Goal: Information Seeking & Learning: Understand process/instructions

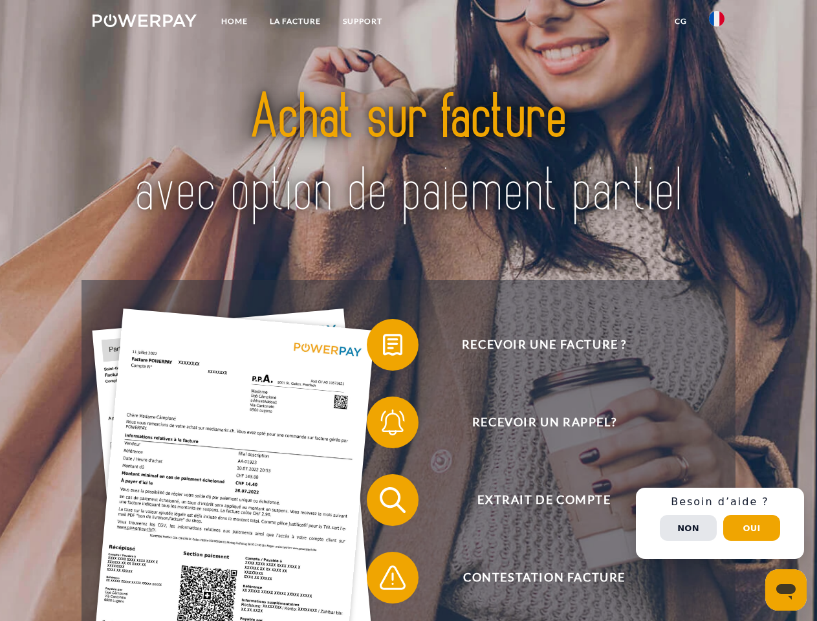
click at [144, 23] on img at bounding box center [144, 20] width 104 height 13
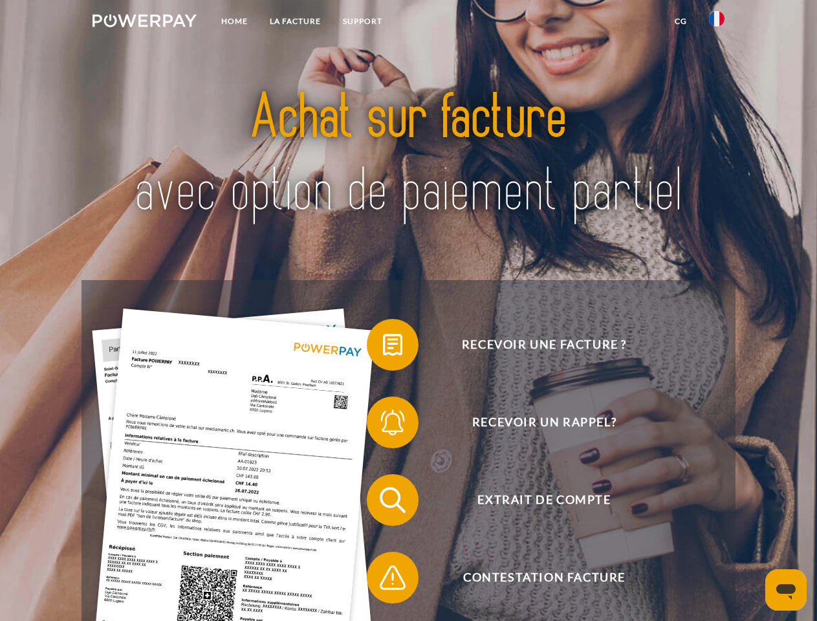
click at [716, 23] on img at bounding box center [717, 19] width 16 height 16
click at [680, 21] on link "CG" at bounding box center [680, 21] width 34 height 23
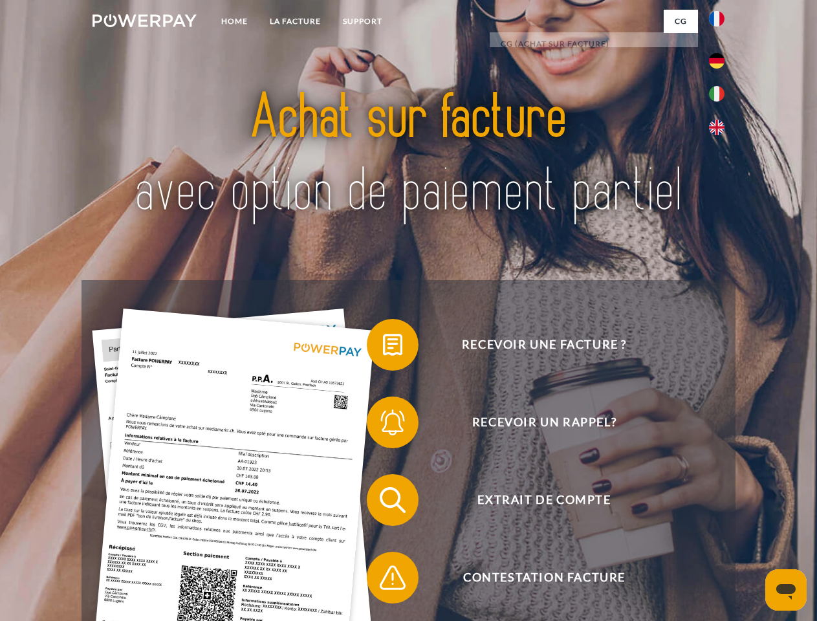
click at [383, 347] on span at bounding box center [373, 344] width 65 height 65
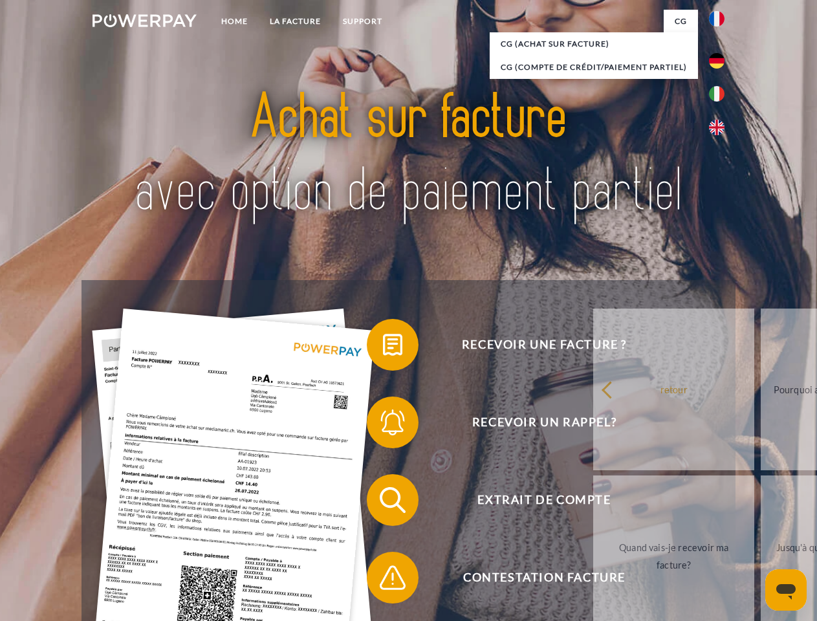
click at [383, 425] on span at bounding box center [373, 422] width 65 height 65
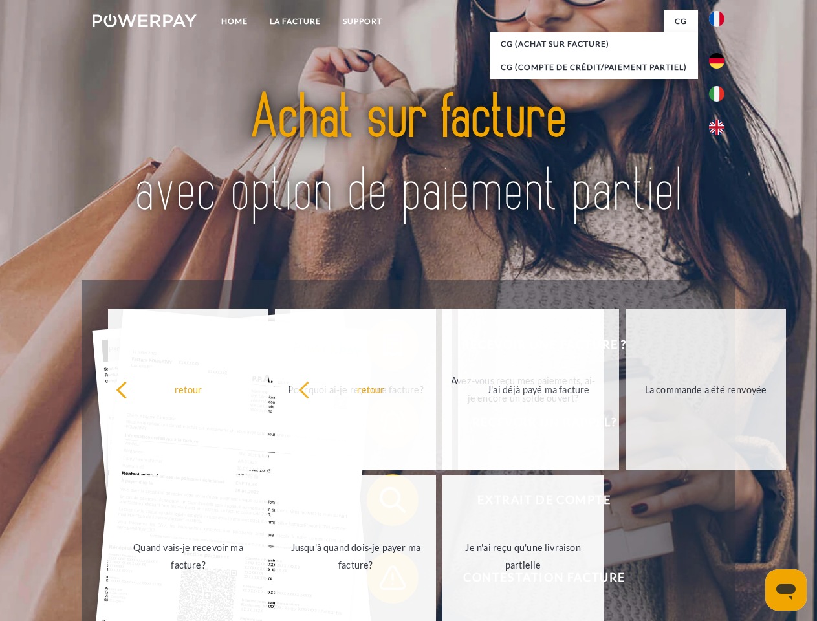
click at [383, 580] on span at bounding box center [373, 577] width 65 height 65
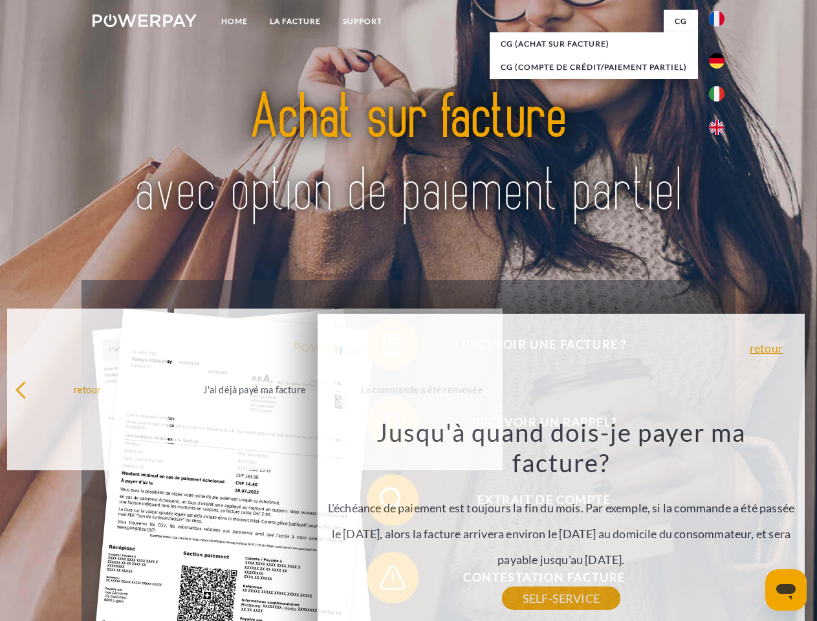
click at [720, 523] on div "Recevoir une facture ? Recevoir un rappel? Extrait de compte retour" at bounding box center [407, 538] width 653 height 517
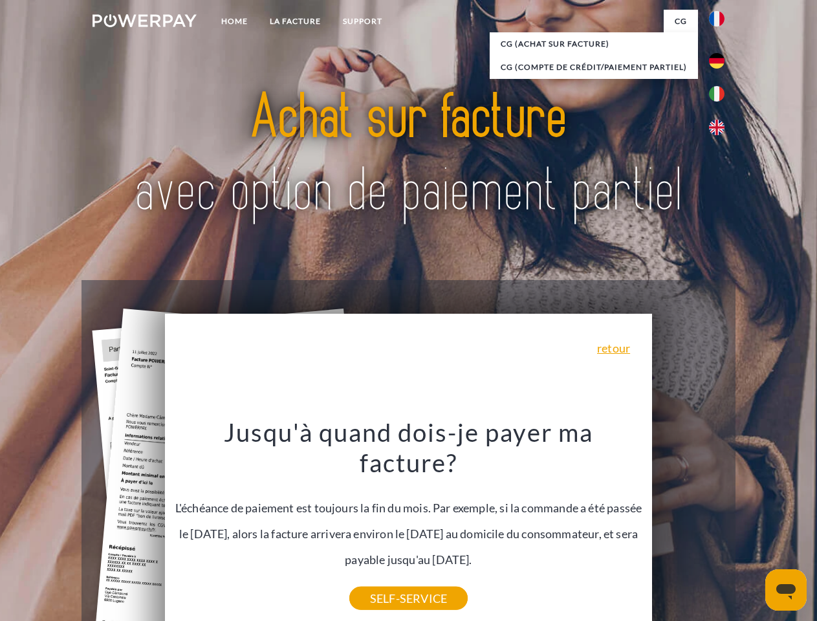
click at [688, 526] on span "Extrait de compte" at bounding box center [543, 500] width 317 height 52
click at [751, 528] on header "Home LA FACTURE Support" at bounding box center [408, 446] width 817 height 893
